Goal: Task Accomplishment & Management: Use online tool/utility

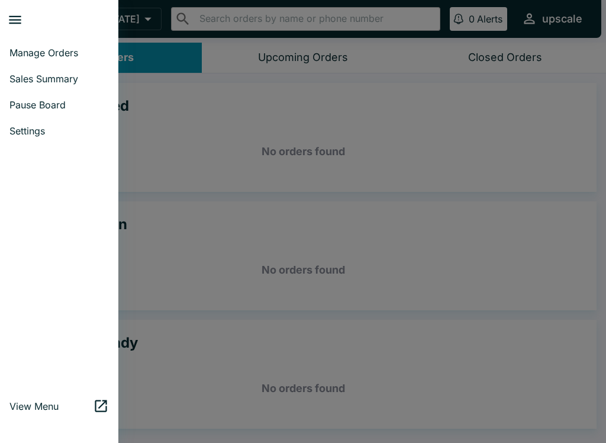
scroll to position [2, 0]
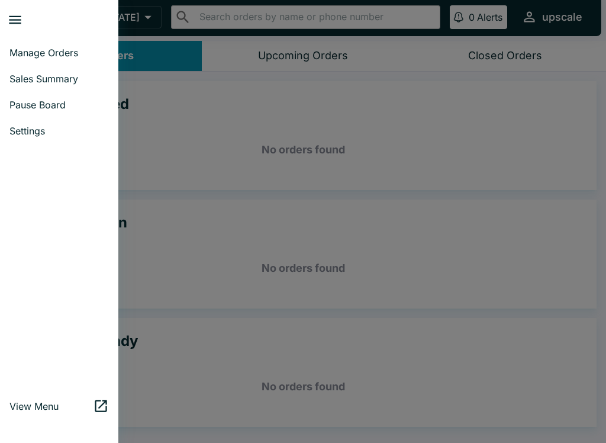
click at [28, 49] on span "Manage Orders" at bounding box center [58, 53] width 99 height 12
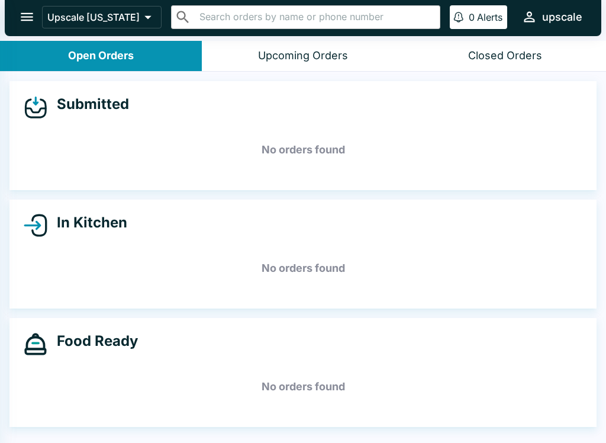
scroll to position [0, 0]
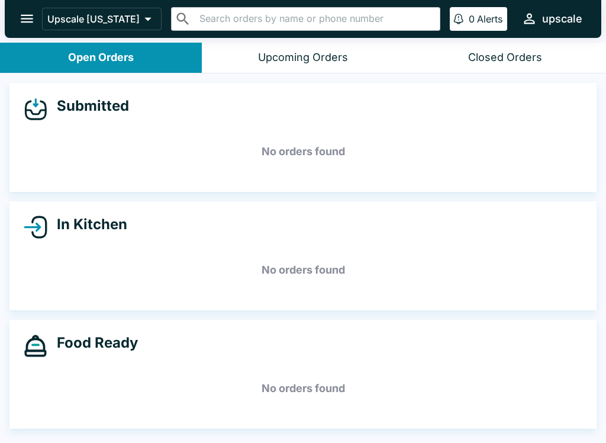
click at [18, 14] on button "open drawer" at bounding box center [27, 19] width 30 height 30
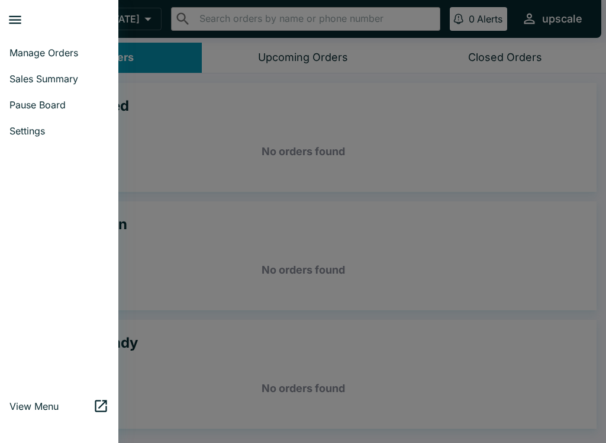
click at [27, 101] on span "Pause Board" at bounding box center [58, 105] width 99 height 12
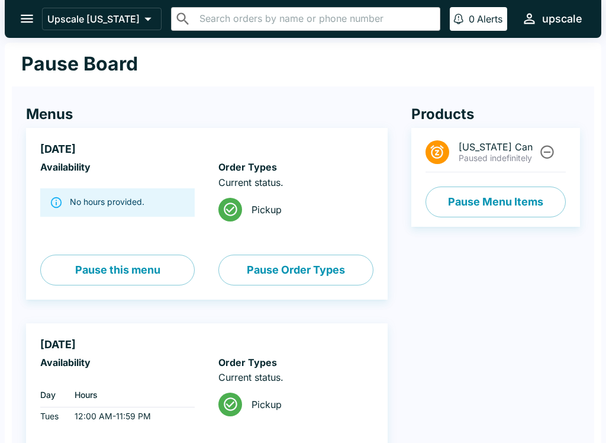
click at [517, 189] on button "Pause Menu Items" at bounding box center [496, 202] width 140 height 31
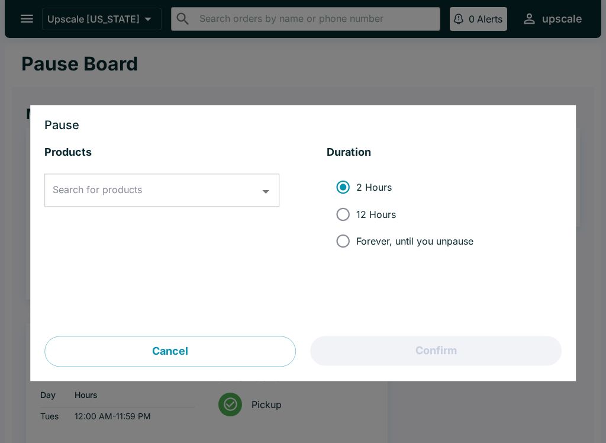
click at [269, 185] on icon "Open" at bounding box center [266, 192] width 16 height 16
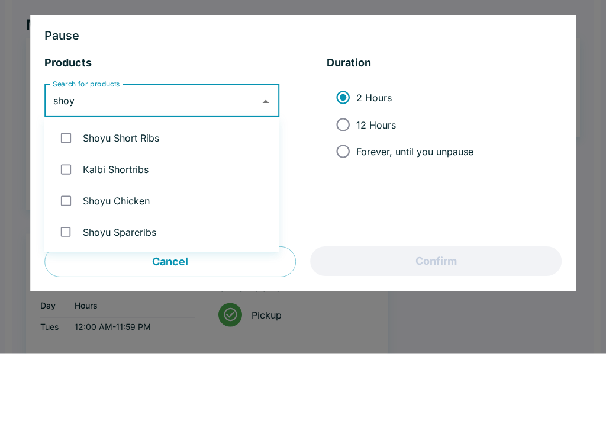
type input "shoyu"
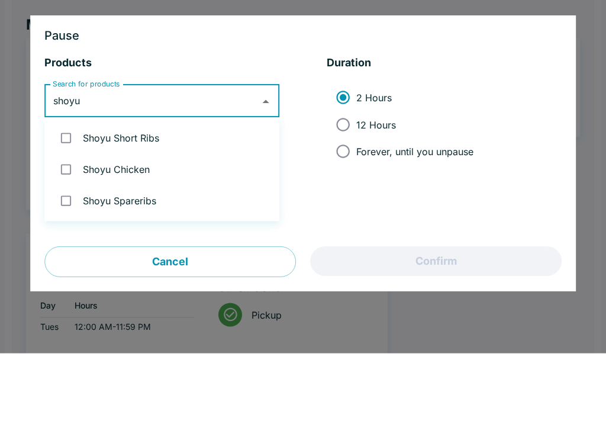
click at [66, 216] on input "checkbox" at bounding box center [66, 228] width 24 height 24
checkbox input "true"
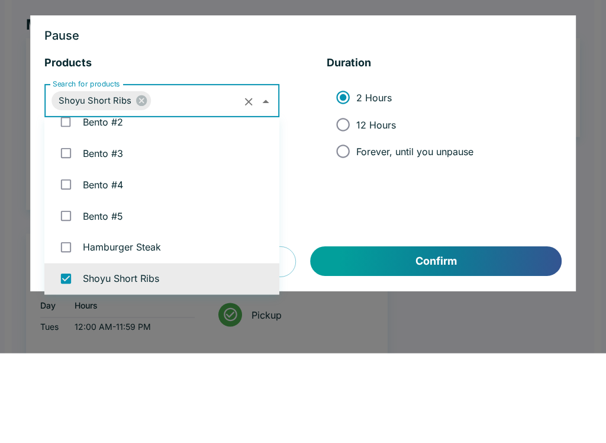
scroll to position [90, 0]
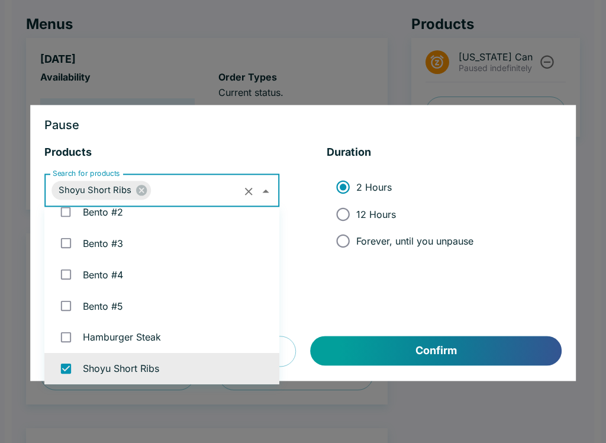
click at [377, 213] on span "12 Hours" at bounding box center [377, 214] width 40 height 12
click at [357, 213] on input "12 Hours" at bounding box center [343, 214] width 27 height 27
radio input "true"
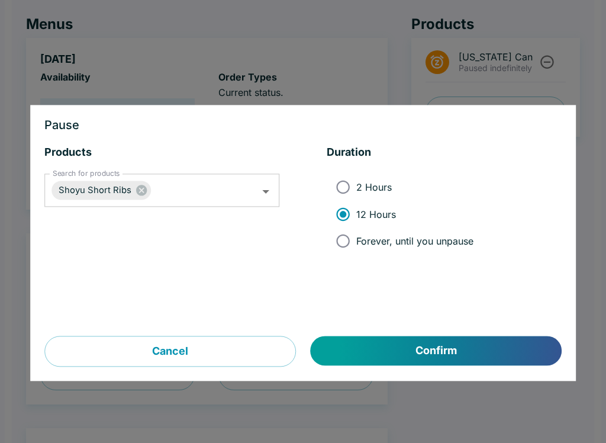
click at [481, 338] on button "Confirm" at bounding box center [436, 351] width 251 height 30
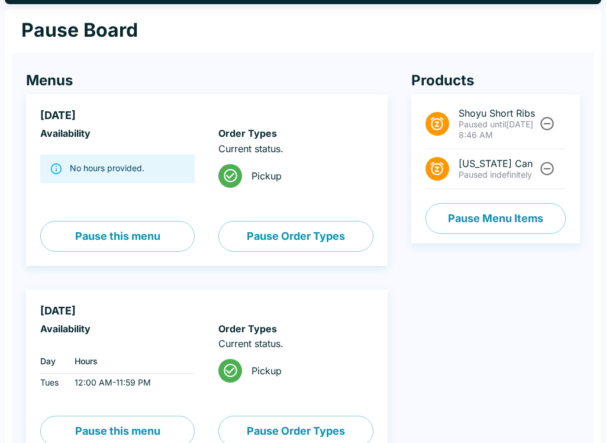
scroll to position [0, 0]
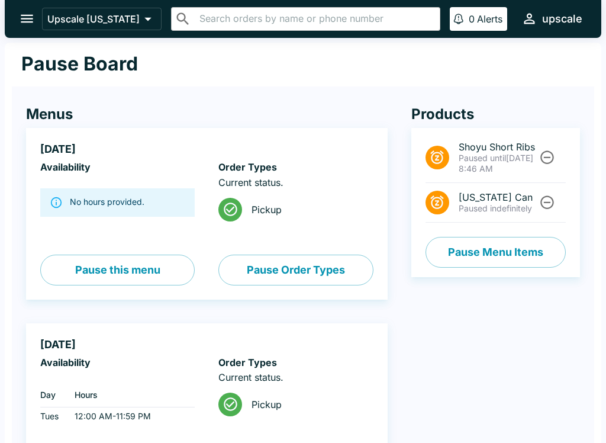
click at [18, 11] on button "open drawer" at bounding box center [27, 19] width 30 height 30
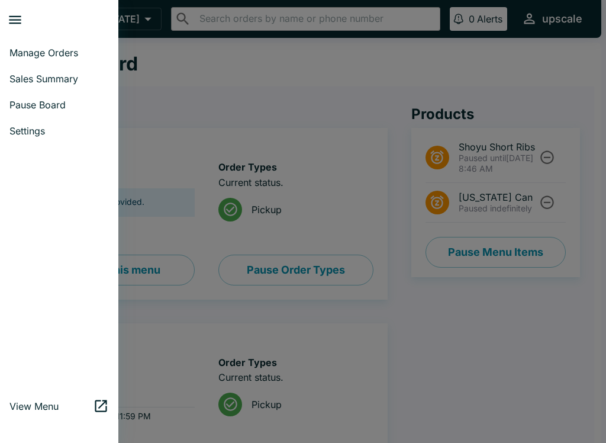
click at [46, 40] on link "Manage Orders" at bounding box center [59, 53] width 118 height 26
